Goal: Information Seeking & Learning: Learn about a topic

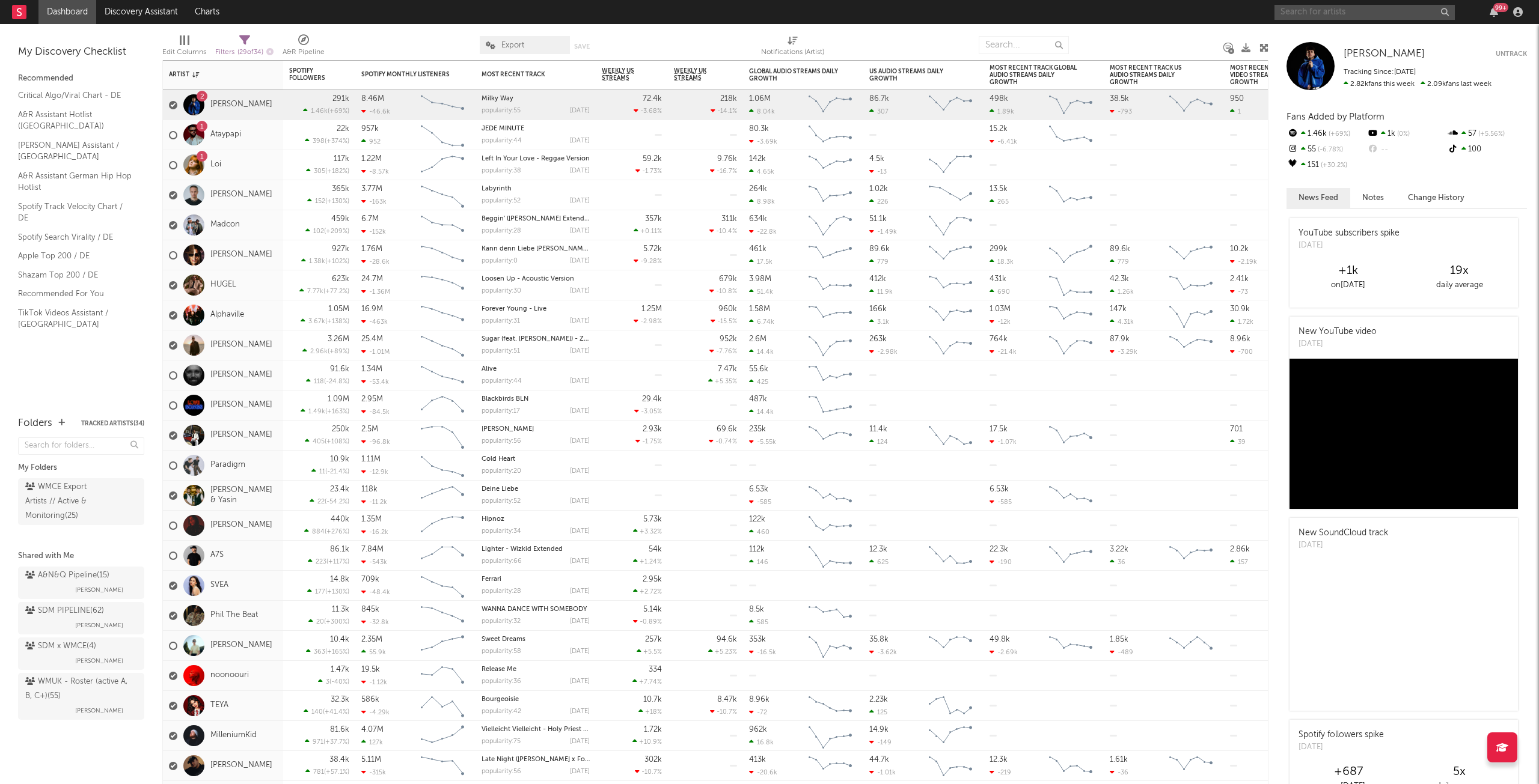
click at [1320, 15] on input "text" at bounding box center [1364, 12] width 180 height 15
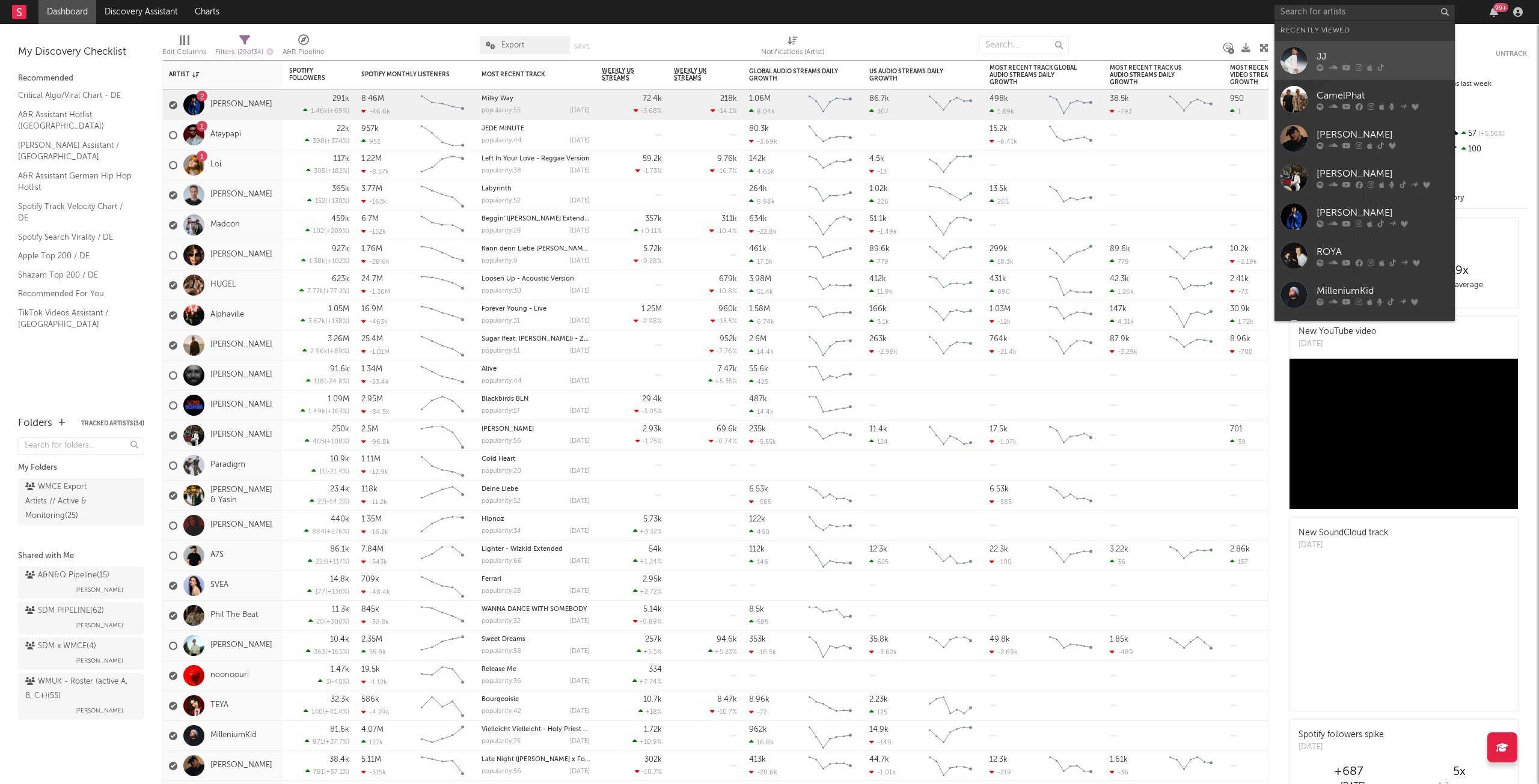
click at [1356, 54] on div "JJ" at bounding box center [1382, 56] width 132 height 14
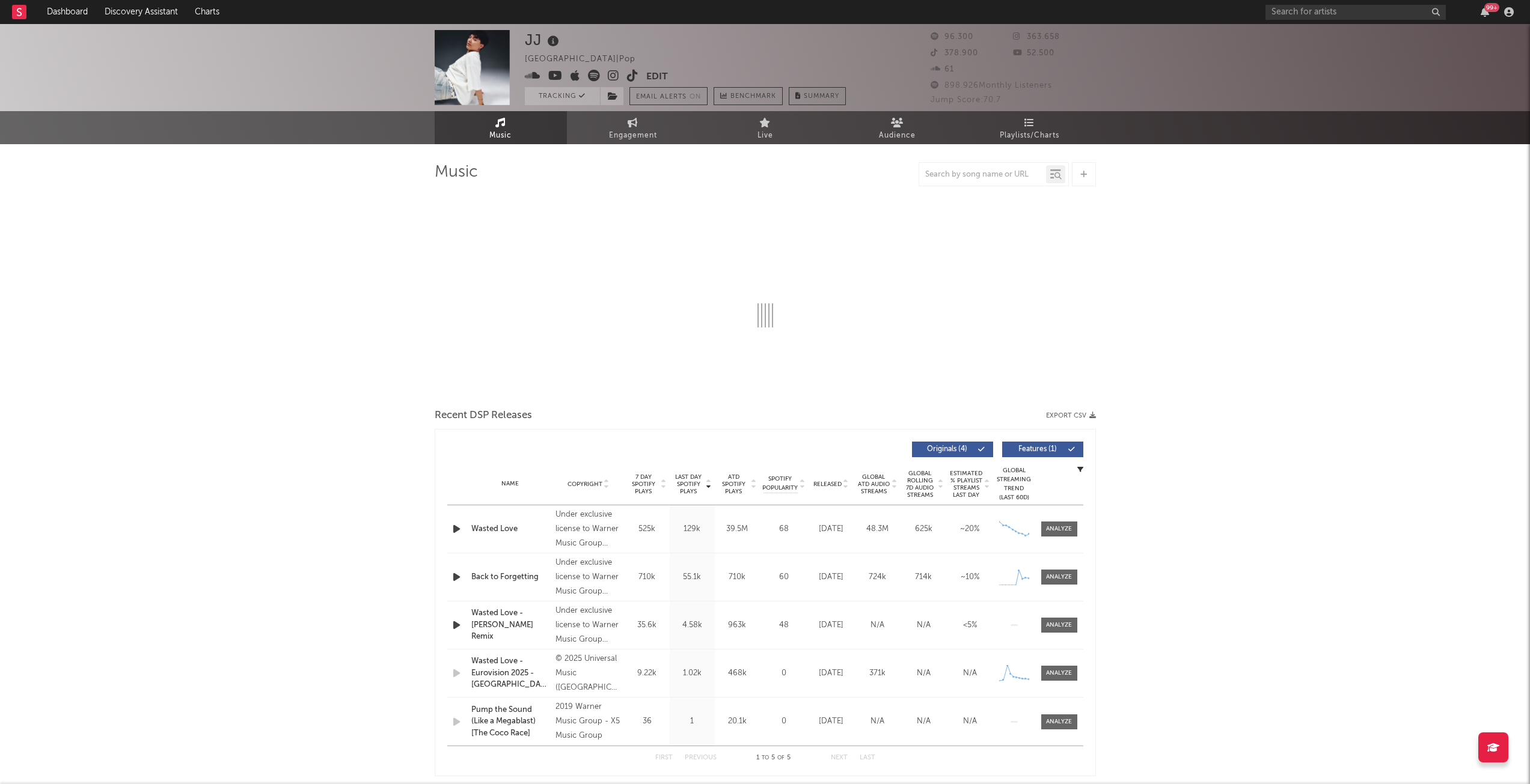
select select "6m"
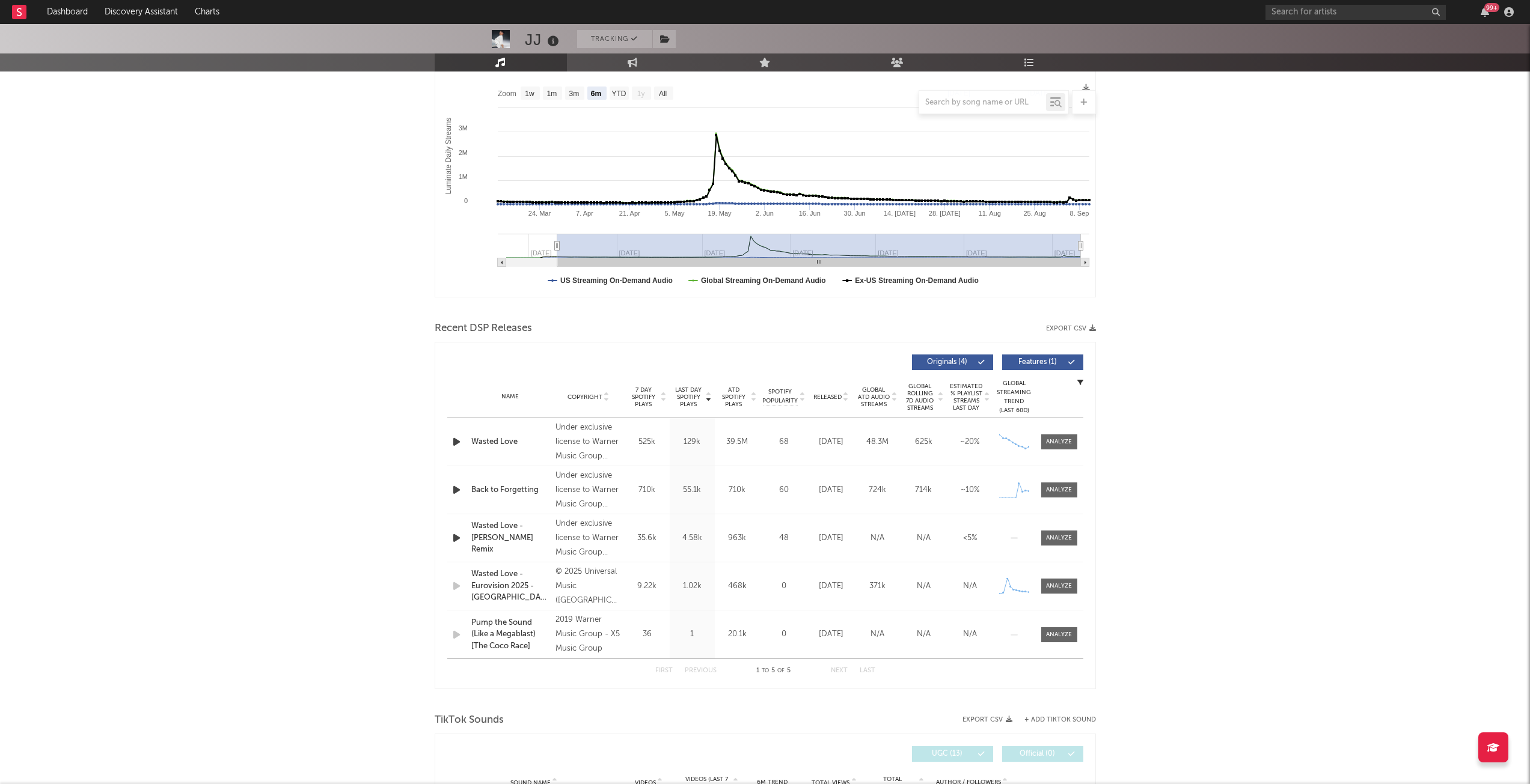
scroll to position [60, 0]
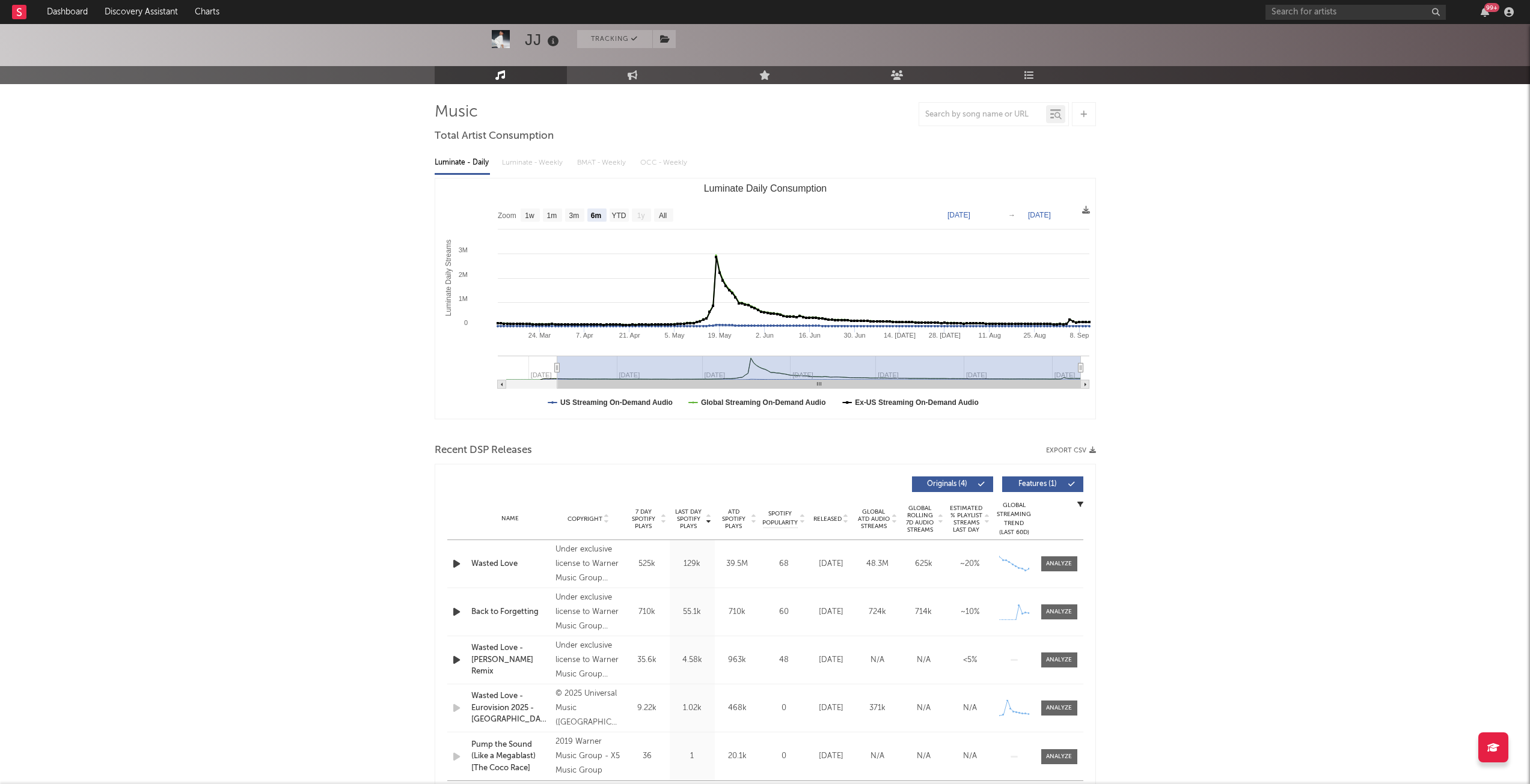
click at [647, 519] on span "7 Day Spotify Plays" at bounding box center [644, 519] width 32 height 21
click at [486, 564] on div "Back to Forgetting" at bounding box center [511, 564] width 79 height 12
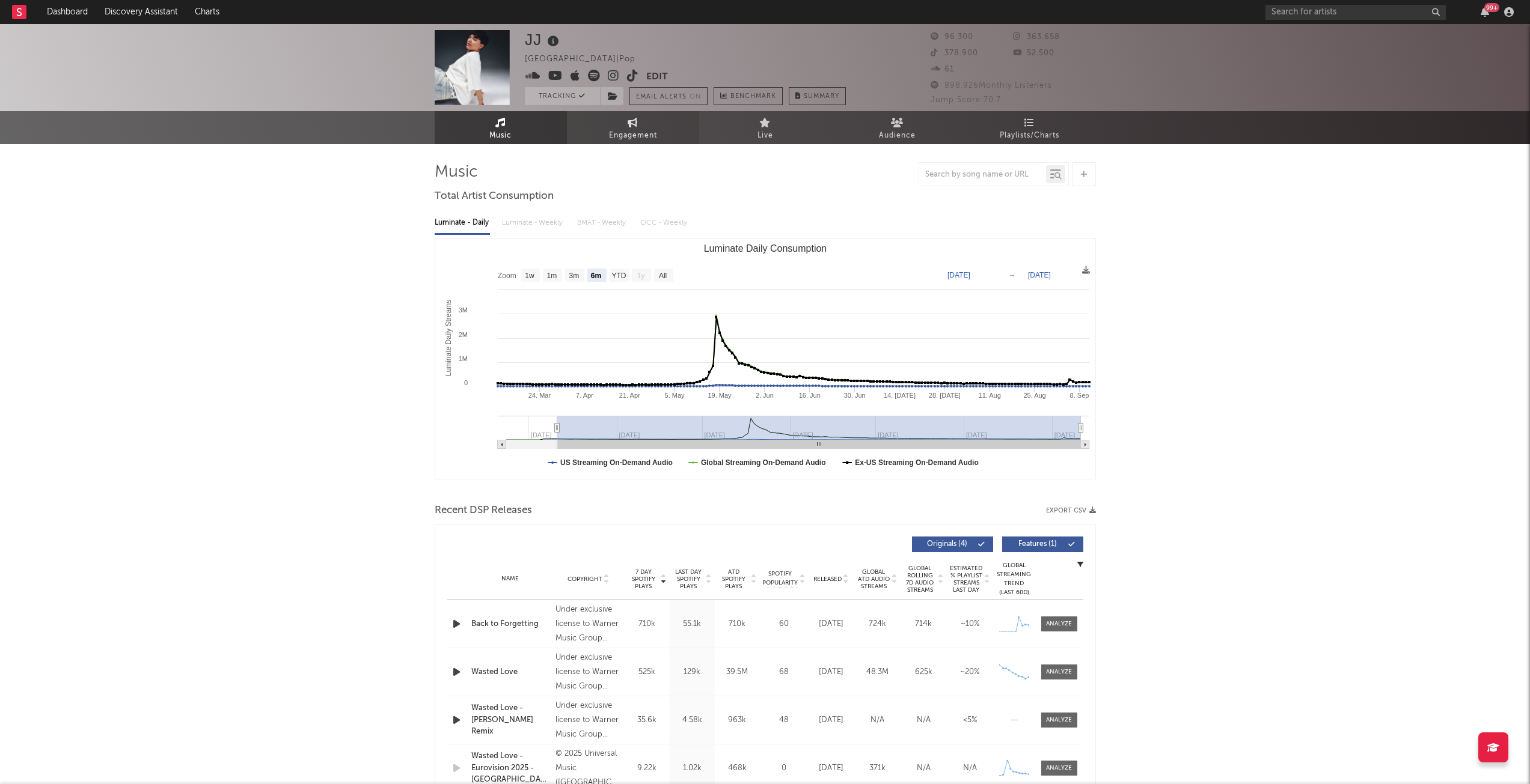
click at [634, 114] on link "Engagement" at bounding box center [632, 128] width 132 height 33
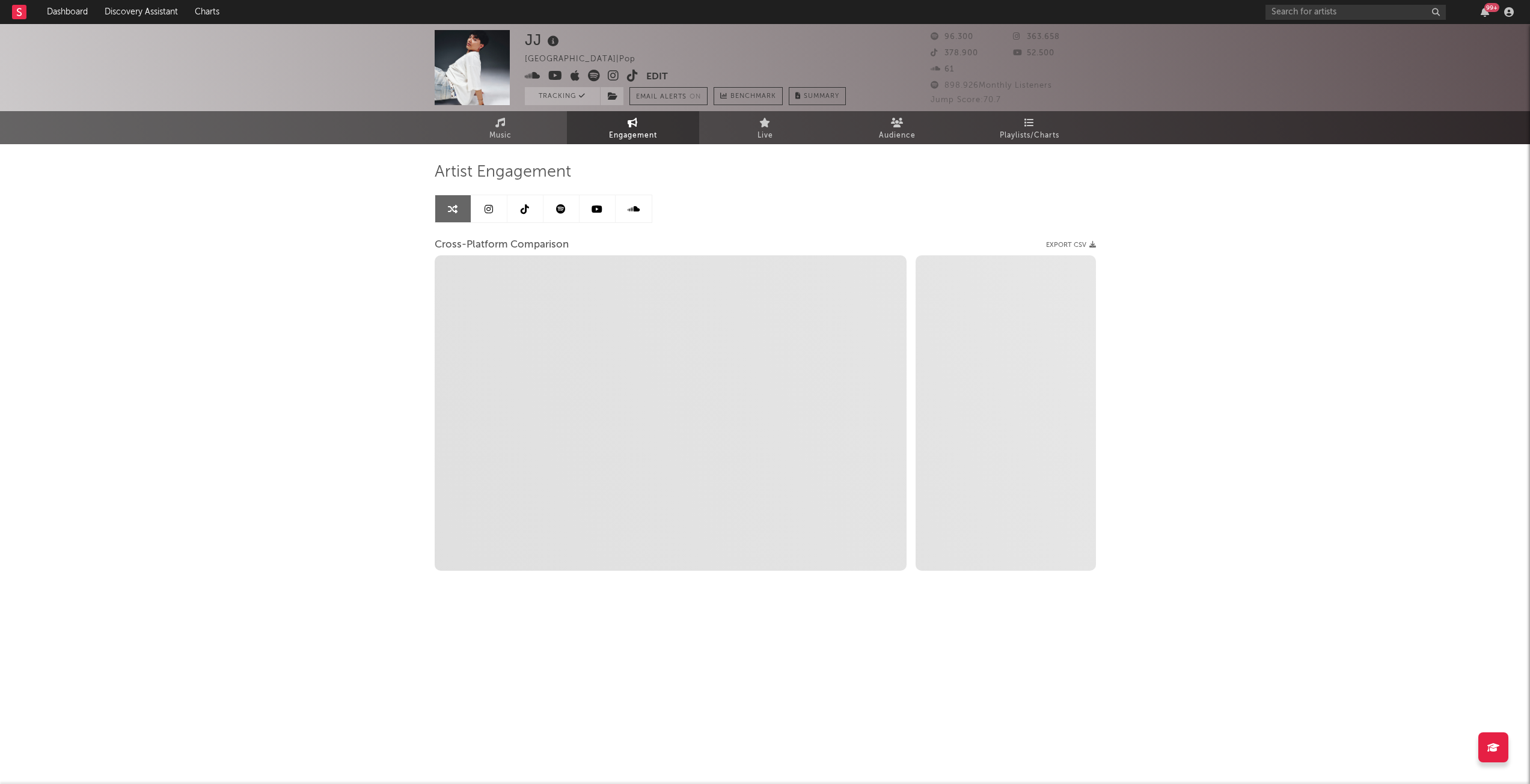
select select "1w"
select select "1m"
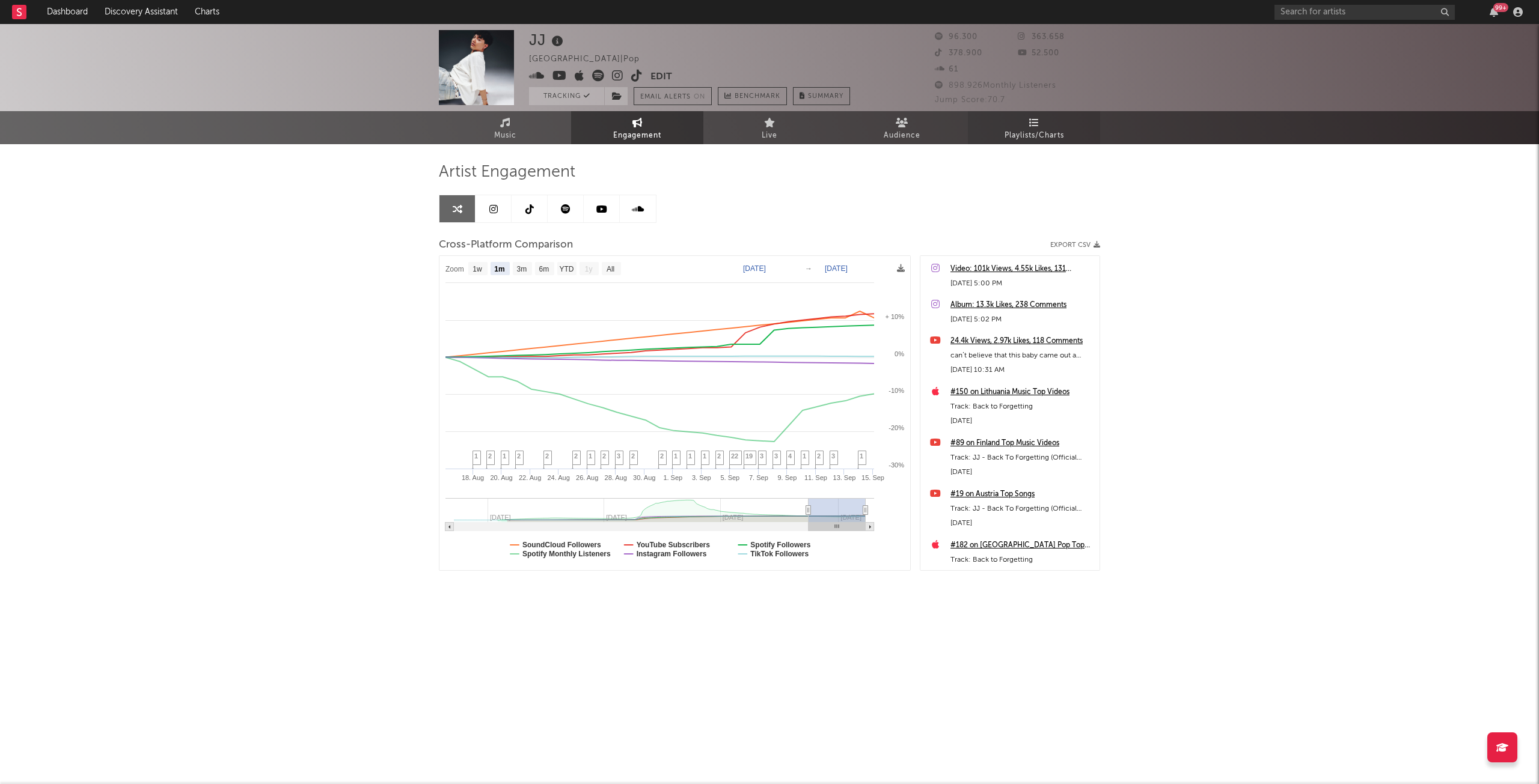
click at [1045, 121] on link "Playlists/Charts" at bounding box center [1033, 128] width 132 height 33
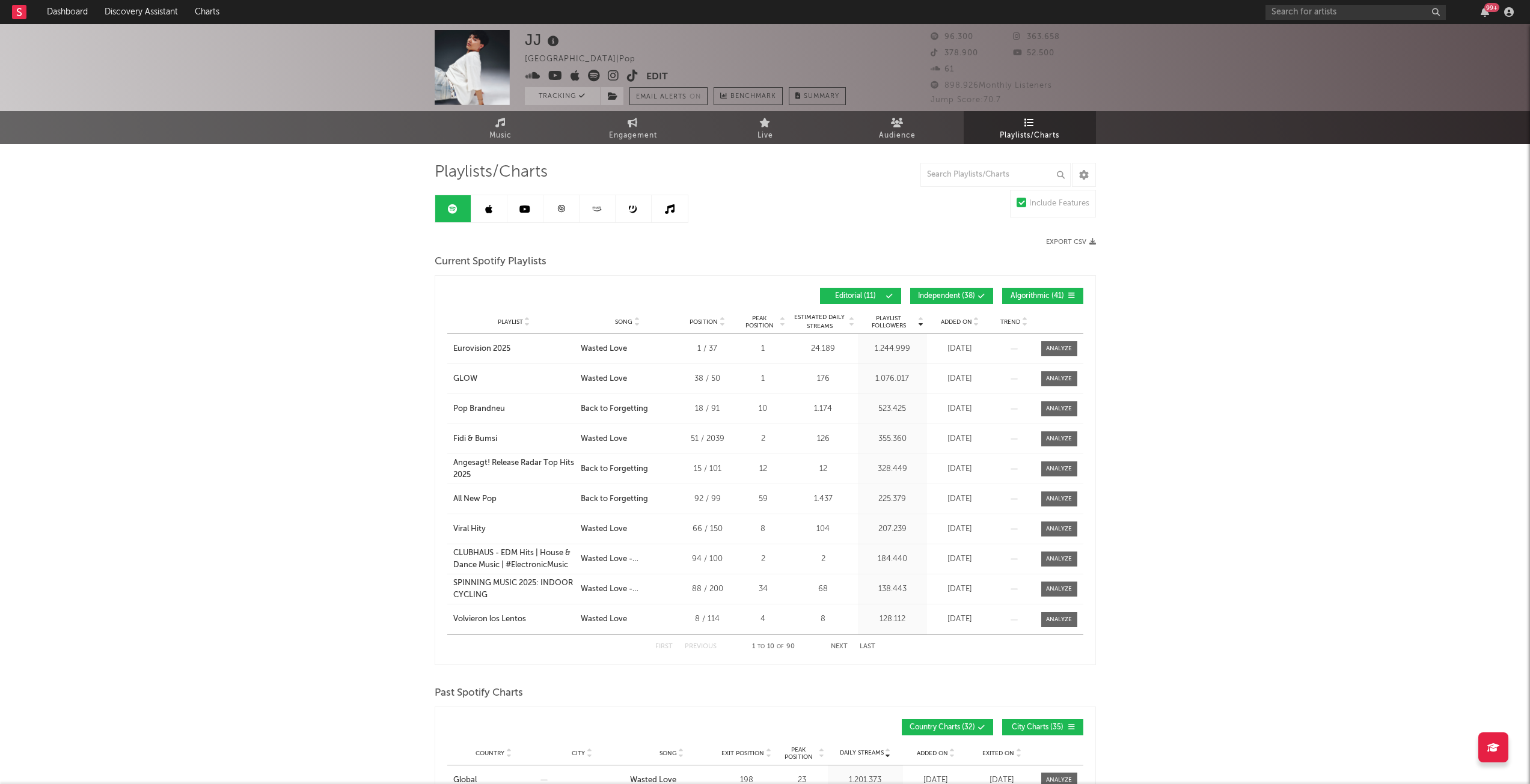
click at [942, 286] on div "Playlist Followers Playlist Song Position Peak Position Playlist Followers Adde…" at bounding box center [765, 296] width 636 height 28
click at [980, 286] on div "Playlist Followers Playlist Song Position Peak Position Playlist Followers Adde…" at bounding box center [765, 296] width 636 height 28
click at [982, 293] on icon at bounding box center [981, 296] width 7 height 7
click at [1033, 290] on button "Algorithmic ( 41 )" at bounding box center [1042, 296] width 82 height 17
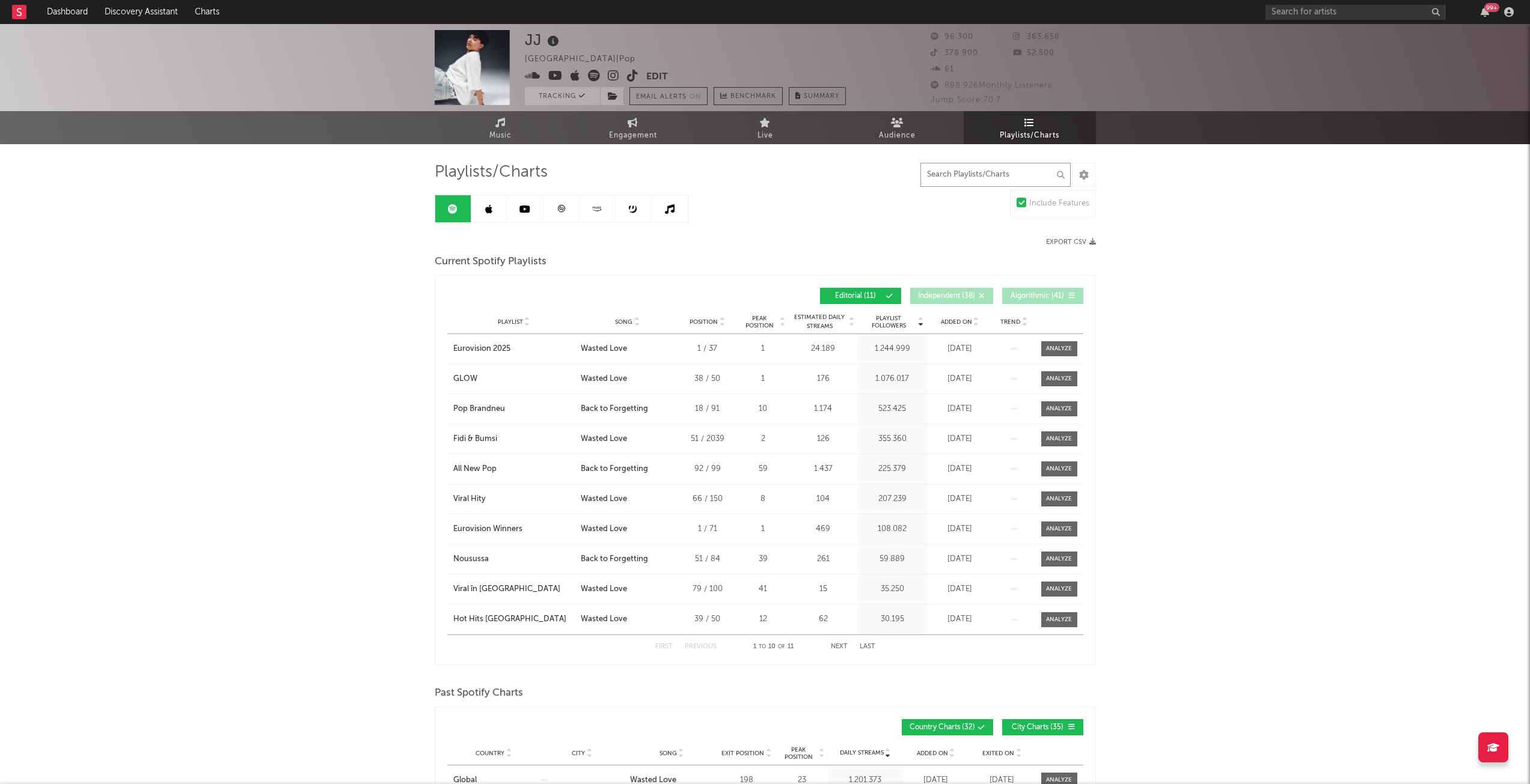
click at [983, 169] on input "text" at bounding box center [996, 175] width 150 height 24
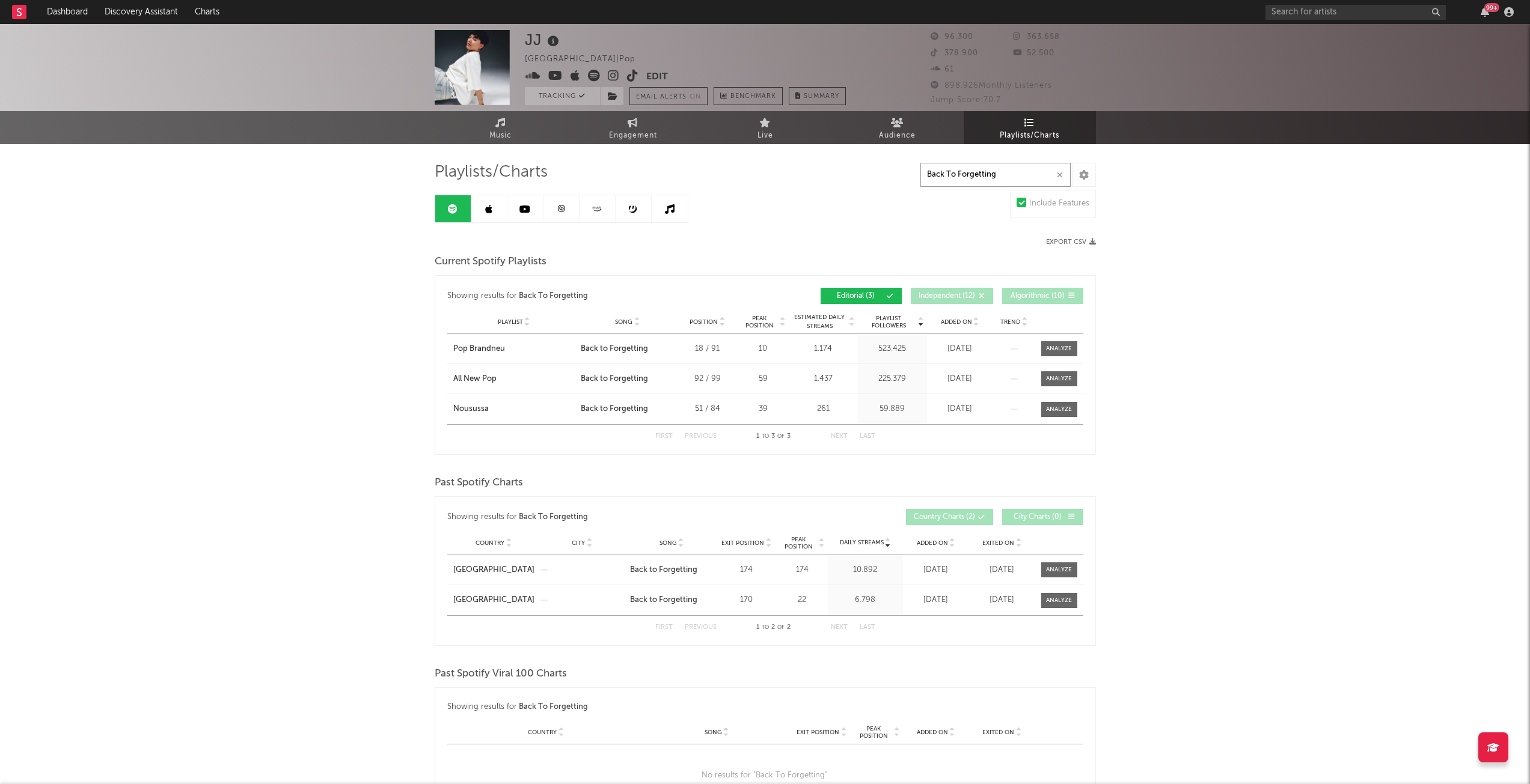
type input "Back To Forgetting"
click at [252, 347] on div "JJ [GEOGRAPHIC_DATA] | Pop Edit Tracking Email Alerts On Benchmark Summary 96.3…" at bounding box center [765, 670] width 1530 height 1293
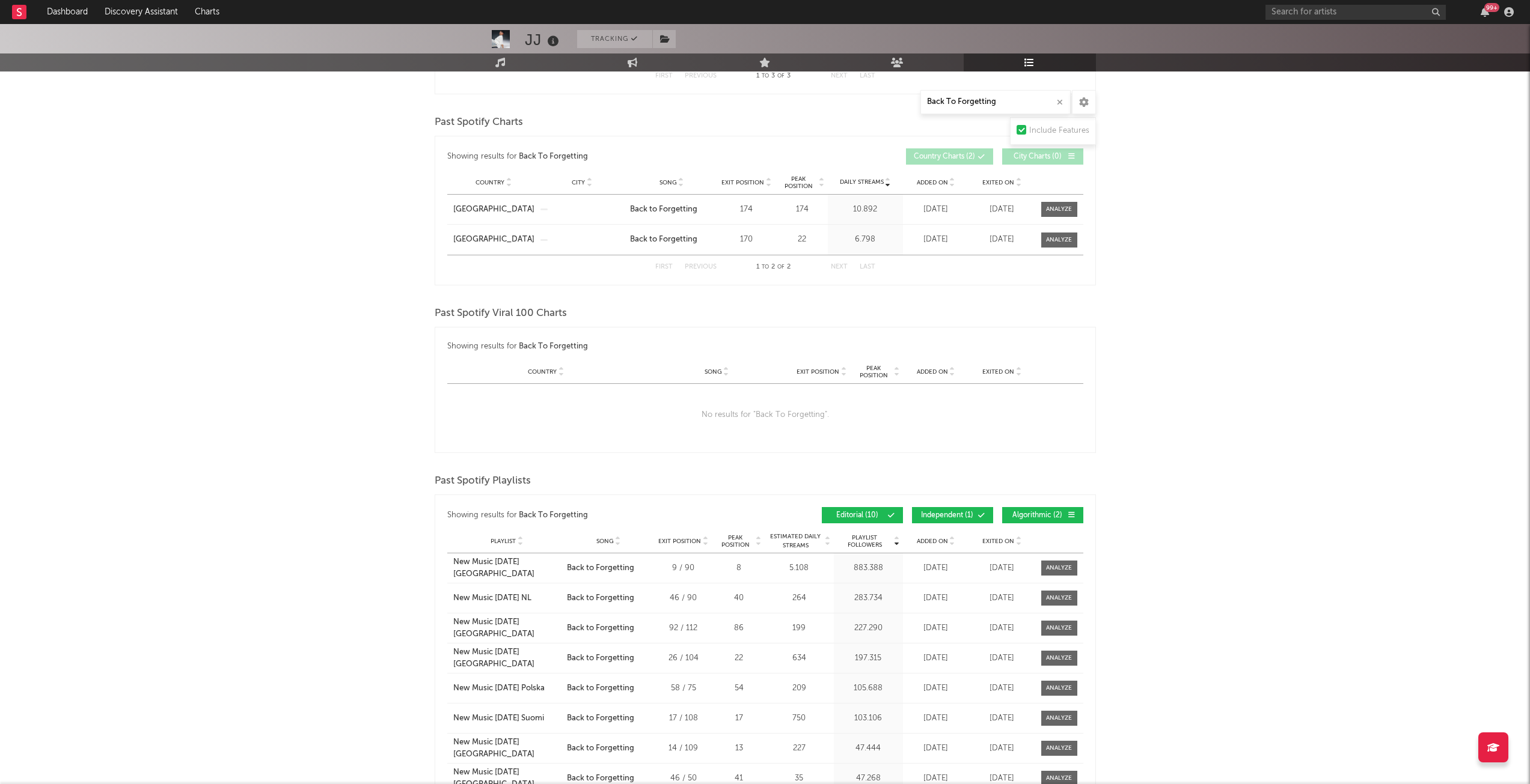
scroll to position [531, 0]
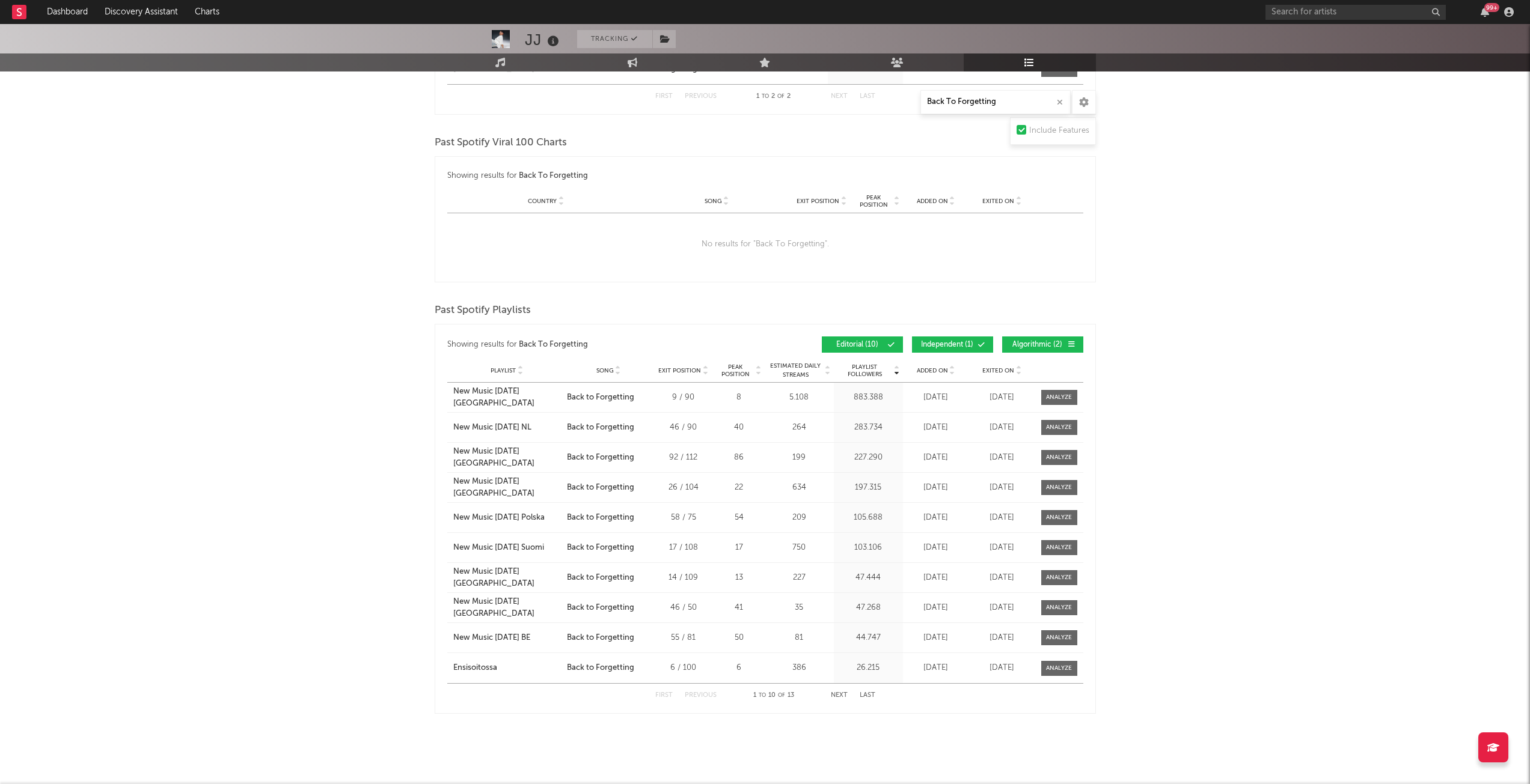
drag, startPoint x: 954, startPoint y: 340, endPoint x: 966, endPoint y: 341, distance: 12.0
click at [954, 341] on span "Independent ( 1 )" at bounding box center [947, 344] width 55 height 7
click at [1036, 347] on span "Algorithmic ( 2 )" at bounding box center [1038, 344] width 55 height 7
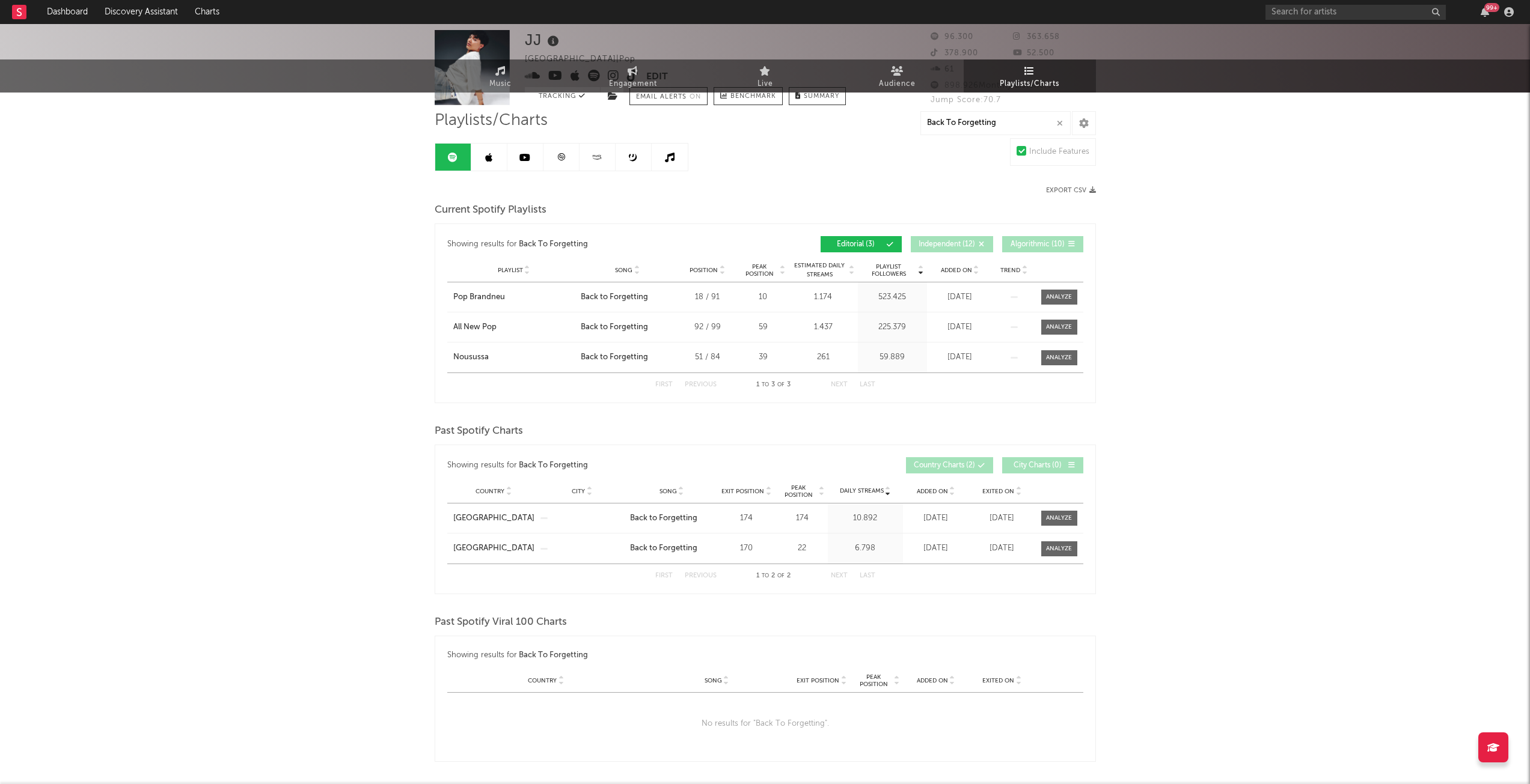
scroll to position [0, 0]
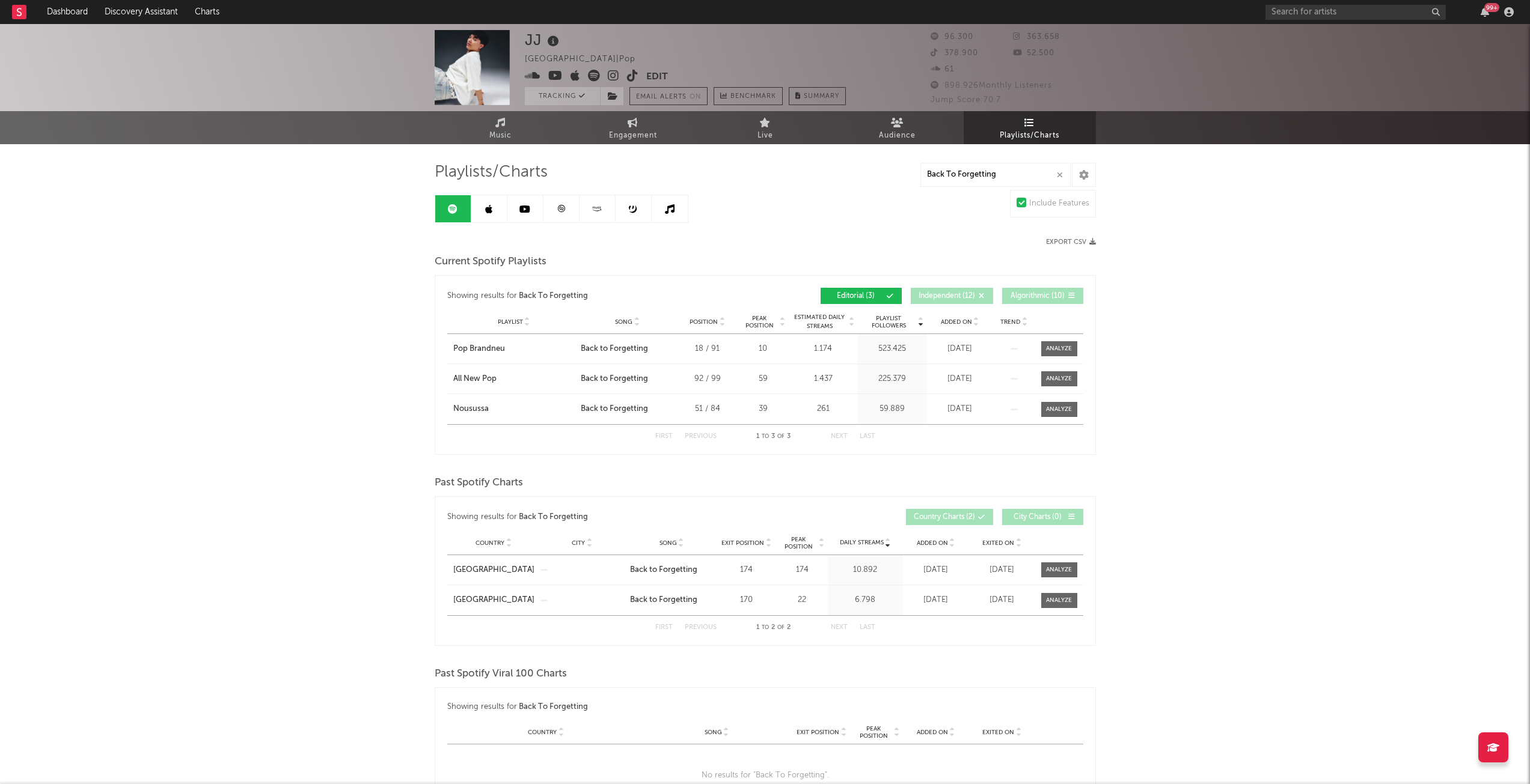
click at [568, 210] on link at bounding box center [562, 209] width 36 height 27
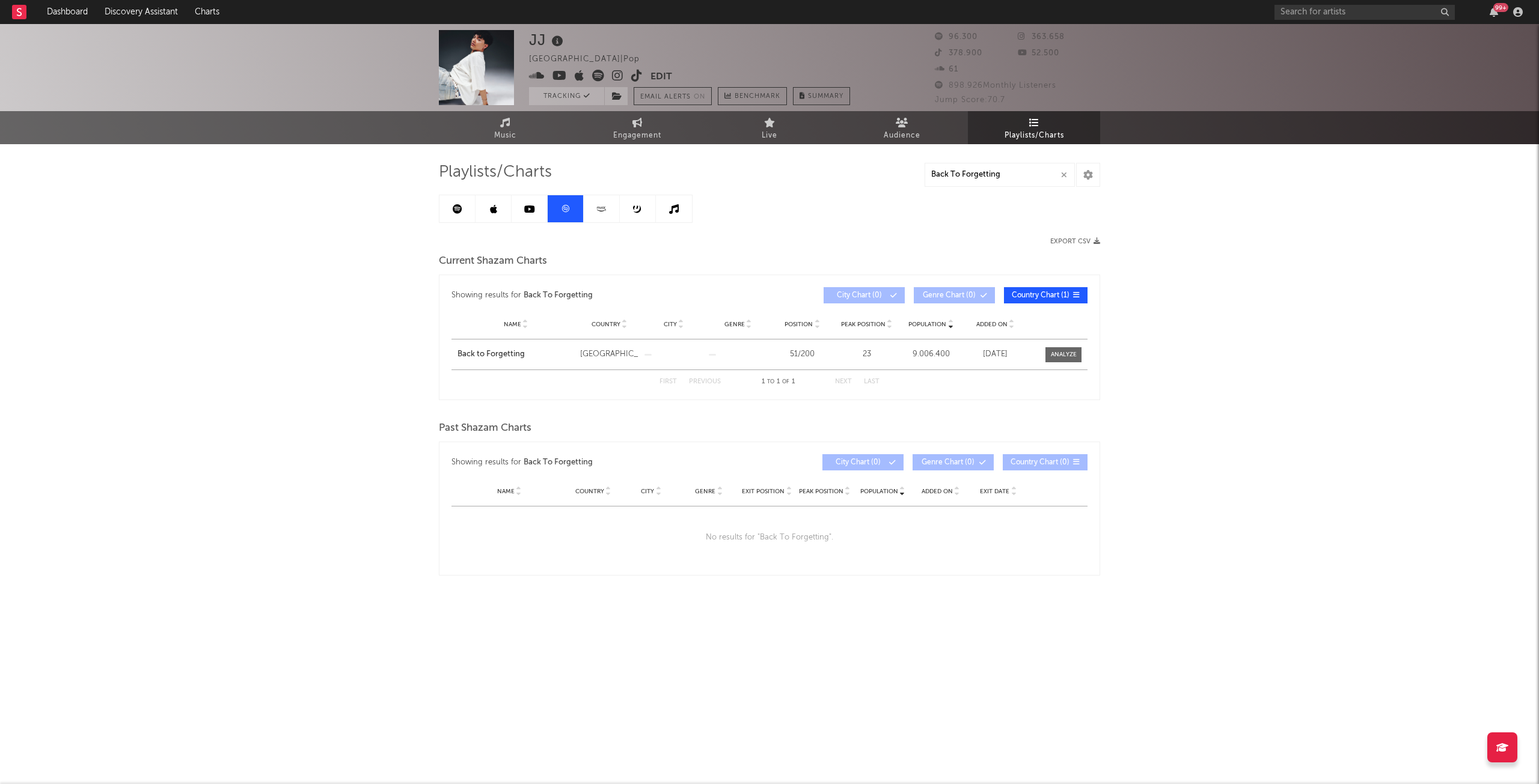
click at [451, 214] on link at bounding box center [457, 209] width 36 height 27
